Goal: Transaction & Acquisition: Purchase product/service

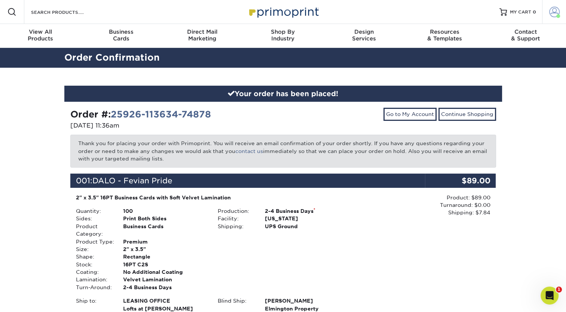
click at [559, 13] on span at bounding box center [554, 12] width 10 height 10
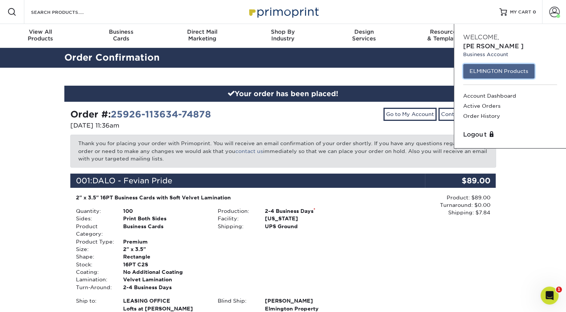
click at [506, 65] on link "ELMINGTON Products" at bounding box center [498, 71] width 71 height 14
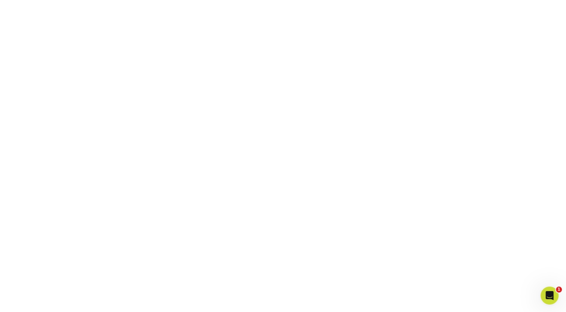
scroll to position [235, 0]
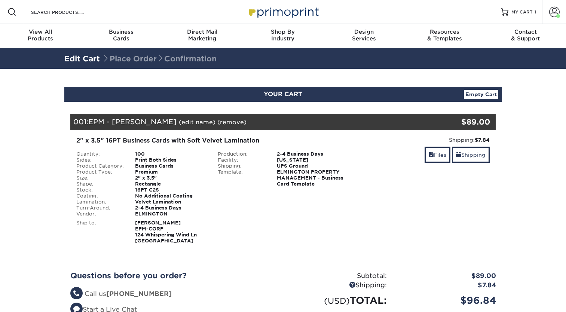
select select "286455"
click at [478, 157] on link "Shipping" at bounding box center [471, 155] width 38 height 16
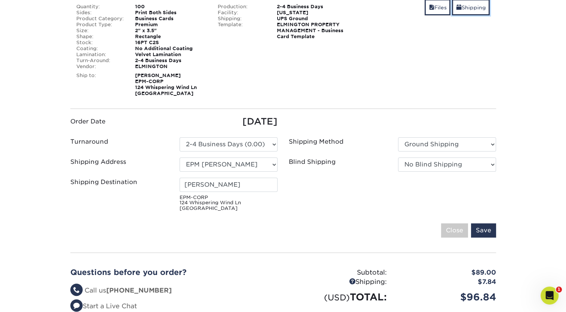
scroll to position [149, 0]
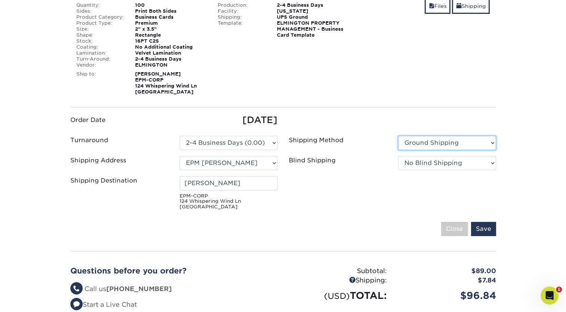
click at [435, 140] on select "Please Select Ground Shipping 3 Day Shipping Service 2 Day Air Shipping Next Da…" at bounding box center [447, 143] width 98 height 14
click at [435, 141] on select "Please Select Ground Shipping 3 Day Shipping Service 2 Day Air Shipping Next Da…" at bounding box center [447, 143] width 98 height 14
click at [442, 139] on select "Please Select Ground Shipping 3 Day Shipping Service 2 Day Air Shipping Next Da…" at bounding box center [447, 143] width 98 height 14
click at [446, 170] on div "Blind Shipping No Blind Shipping Ivy Point Cinco Ranch 1104 Residence 12th & We…" at bounding box center [392, 164] width 219 height 17
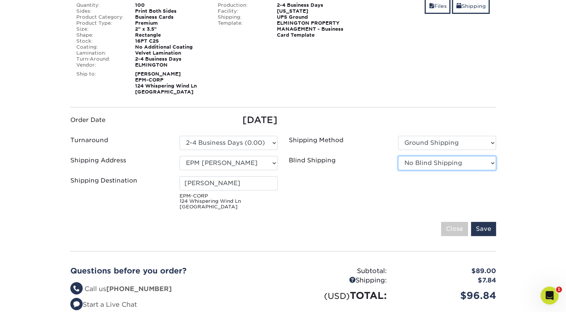
click at [446, 168] on select "No Blind Shipping Ivy Point Cinco Ranch 1104 Residence 12th & Wedgewood 780 Tow…" at bounding box center [447, 163] width 98 height 14
select select "279590"
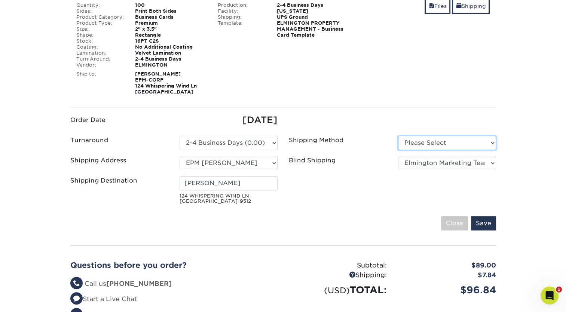
click at [493, 140] on select "Please Select Ground Shipping (+$7.84) 3 Day Shipping Service (+$26.66)" at bounding box center [447, 143] width 98 height 14
select select "03"
click at [398, 136] on select "Please Select Ground Shipping (+$7.84) 3 Day Shipping Service (+$26.66)" at bounding box center [447, 143] width 98 height 14
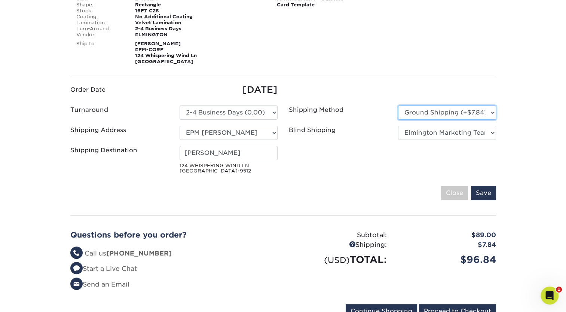
scroll to position [180, 0]
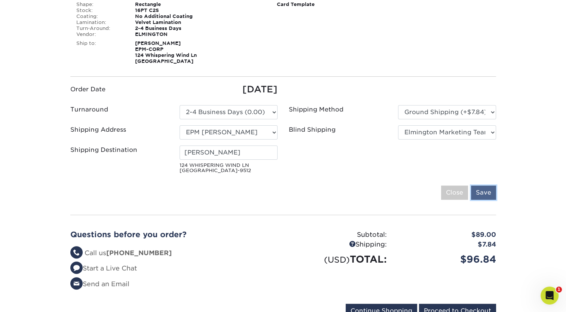
click at [480, 197] on input "Save" at bounding box center [483, 193] width 25 height 14
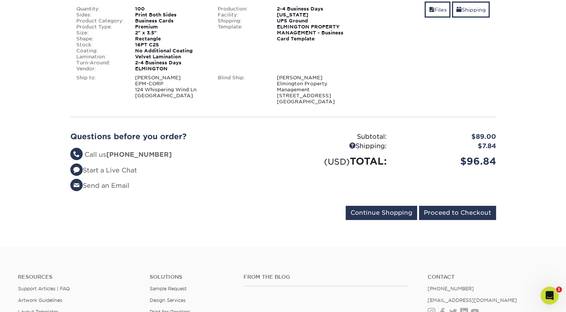
scroll to position [146, 0]
click at [455, 215] on input "Proceed to Checkout" at bounding box center [457, 212] width 77 height 14
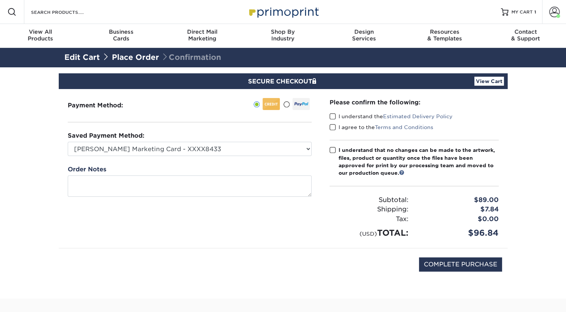
click at [331, 116] on span at bounding box center [333, 116] width 6 height 7
click at [0, 0] on input "I understand the Estimated Delivery Policy" at bounding box center [0, 0] width 0 height 0
click at [332, 130] on span at bounding box center [333, 127] width 6 height 7
click at [0, 0] on input "I agree to the Terms and Conditions" at bounding box center [0, 0] width 0 height 0
click at [334, 149] on span at bounding box center [333, 150] width 6 height 7
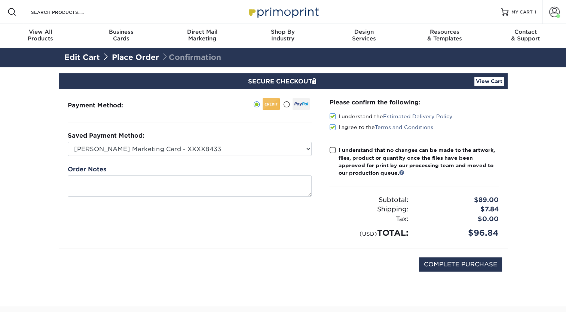
click at [0, 0] on input "I understand that no changes can be made to the artwork, files, product or quan…" at bounding box center [0, 0] width 0 height 0
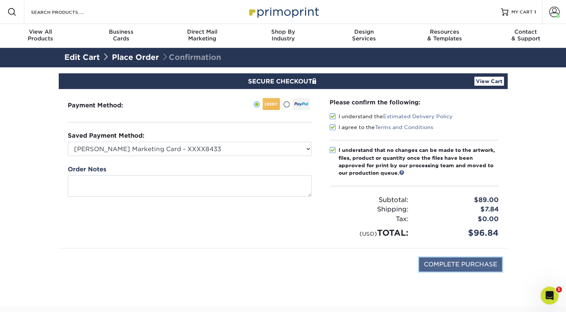
click at [452, 261] on input "COMPLETE PURCHASE" at bounding box center [460, 265] width 83 height 14
type input "PROCESSING, PLEASE WAIT..."
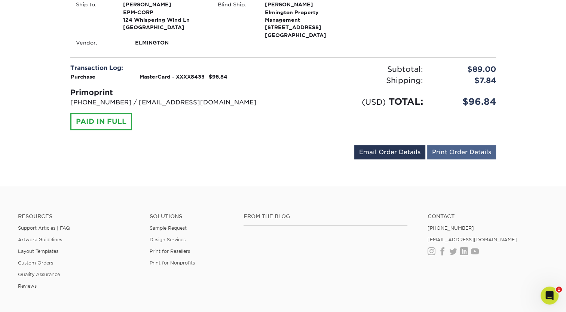
scroll to position [296, 0]
drag, startPoint x: 447, startPoint y: 148, endPoint x: 554, endPoint y: 164, distance: 108.9
click at [447, 148] on link "Print Order Details" at bounding box center [461, 152] width 69 height 14
